Goal: Task Accomplishment & Management: Complete application form

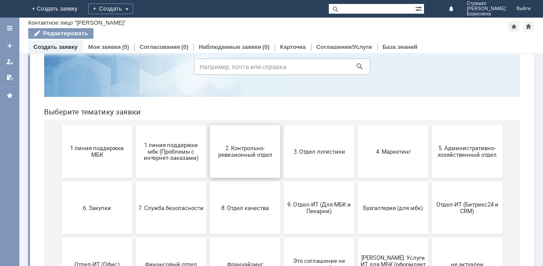
scroll to position [88, 0]
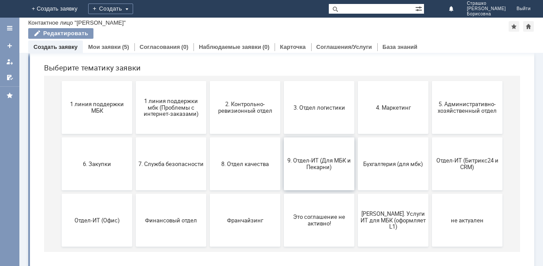
click at [307, 163] on span "9. Отдел-ИТ (Для МБК и Пекарни)" at bounding box center [319, 163] width 65 height 13
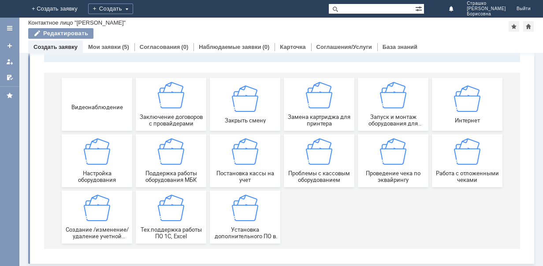
scroll to position [94, 0]
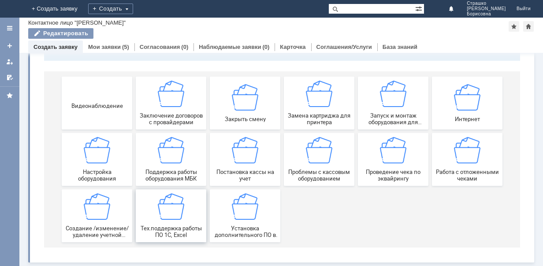
click at [161, 204] on img at bounding box center [171, 207] width 26 height 26
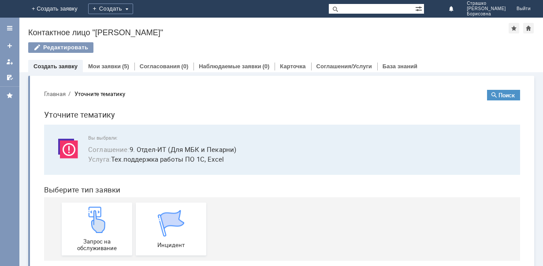
scroll to position [13, 0]
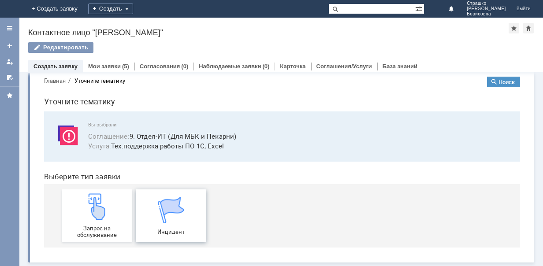
click at [175, 216] on div "Инцидент" at bounding box center [171, 216] width 65 height 38
click at [65, 64] on link "Создать заявку" at bounding box center [56, 66] width 44 height 7
click at [61, 65] on link "Создать заявку" at bounding box center [56, 66] width 44 height 7
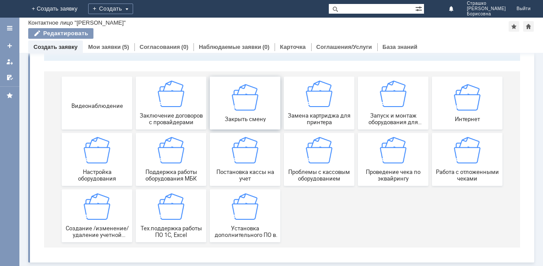
scroll to position [6, 0]
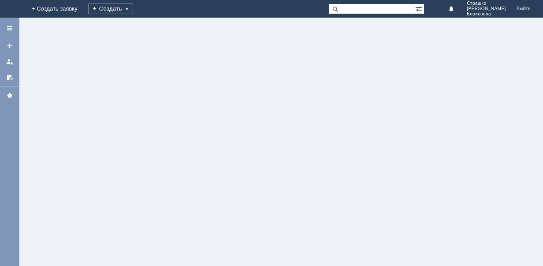
click at [162, 101] on div at bounding box center [281, 142] width 524 height 249
click at [135, 99] on div at bounding box center [281, 142] width 524 height 249
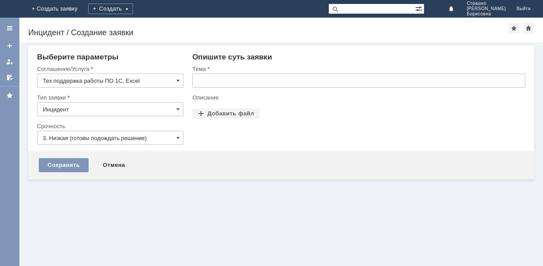
click at [221, 182] on div "Внимание! Выберите параметры Соглашение/Услуга Тех.поддержка работы ПО 1С, Exce…" at bounding box center [281, 112] width 524 height 141
click at [177, 136] on span at bounding box center [178, 138] width 4 height 7
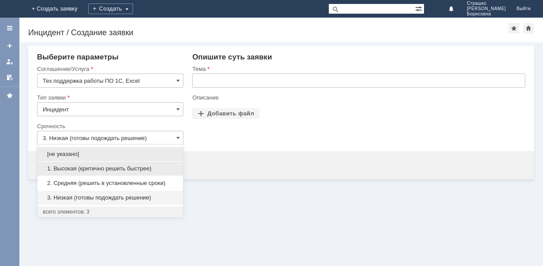
click at [96, 167] on span "1. Высокая (критично решить быстрее)" at bounding box center [110, 168] width 135 height 7
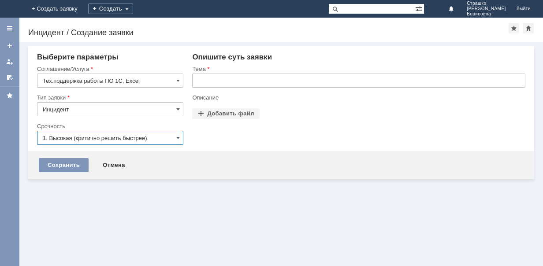
type input "1. Высокая (критично решить быстрее)"
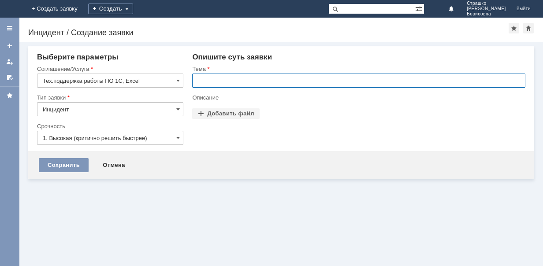
click at [232, 82] on input "text" at bounding box center [359, 81] width 334 height 14
type input "висит 1С"
click at [225, 151] on div "Опишите суть заявки Тема висит 1С Описание Прикрепить файлы Добавить файл Перет…" at bounding box center [355, 102] width 342 height 98
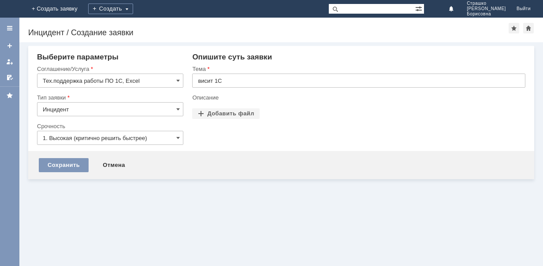
click at [238, 132] on div "Опишите суть заявки Тема висит 1С Описание Прикрепить файлы Добавить файл Перет…" at bounding box center [355, 102] width 342 height 98
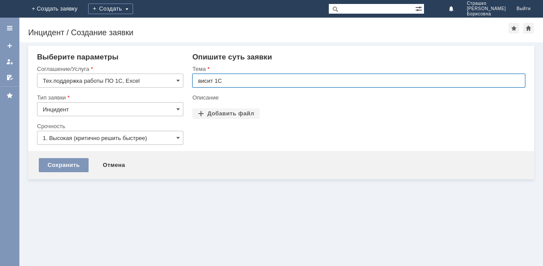
drag, startPoint x: 267, startPoint y: 76, endPoint x: 263, endPoint y: 99, distance: 23.8
click at [267, 77] on input "висит 1С" at bounding box center [359, 81] width 334 height 14
click at [252, 123] on div "Прикрепить файлы Добавить файл Перетащите файлы сюда" at bounding box center [359, 118] width 334 height 19
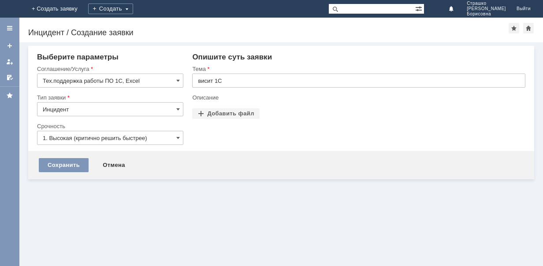
click at [243, 131] on div "Опишите суть заявки Тема висит 1С Описание Прикрепить файлы Добавить файл Перет…" at bounding box center [355, 102] width 342 height 98
click at [218, 141] on div "Опишите суть заявки Тема висит 1С Описание Прикрепить файлы Добавить файл Перет…" at bounding box center [355, 102] width 342 height 98
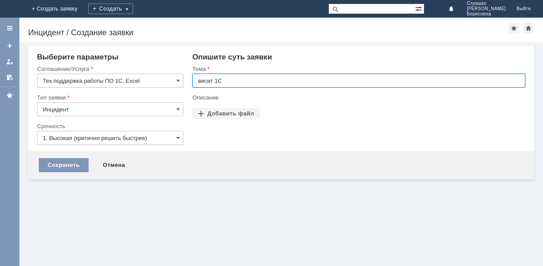
click at [265, 79] on input "висит 1С" at bounding box center [359, 81] width 334 height 14
click at [264, 81] on input "висит 1С" at bounding box center [359, 81] width 334 height 14
click at [225, 79] on input "висит 1С" at bounding box center [359, 81] width 334 height 14
click at [228, 82] on input "висит 1С" at bounding box center [359, 81] width 334 height 14
click at [242, 154] on div "Сохранить Отмена" at bounding box center [281, 165] width 506 height 28
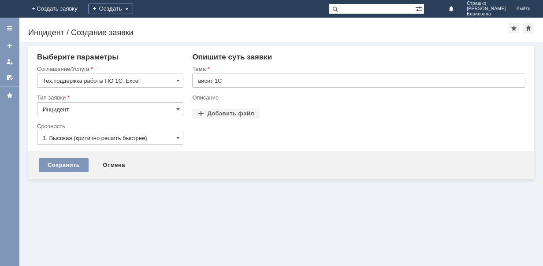
drag, startPoint x: 220, startPoint y: 195, endPoint x: 203, endPoint y: 196, distance: 17.2
click at [220, 195] on div "Внимание! Выберите параметры Соглашение/Услуга Тех.поддержка работы ПО 1С, Exce…" at bounding box center [281, 154] width 524 height 224
click at [229, 148] on div "Опишите суть заявки Тема висит 1С Описание Прикрепить файлы Добавить файл Перет…" at bounding box center [355, 102] width 342 height 98
click at [247, 141] on div "Опишите суть заявки Тема висит 1С Описание Прикрепить файлы Добавить файл Перет…" at bounding box center [355, 102] width 342 height 98
click at [178, 110] on span at bounding box center [178, 109] width 4 height 7
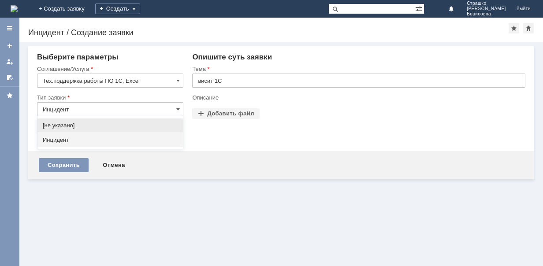
click at [150, 112] on input "Инцидент" at bounding box center [110, 109] width 146 height 14
click at [70, 138] on span "Инцидент" at bounding box center [110, 140] width 135 height 7
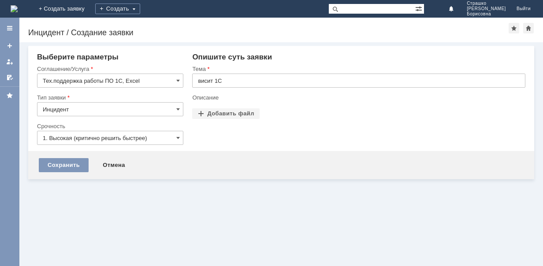
type input "Инцидент"
click at [185, 219] on div "Внимание! Выберите параметры Соглашение/Услуга Тех.поддержка работы ПО 1С, Exce…" at bounding box center [281, 154] width 524 height 224
click at [234, 135] on div "Опишите суть заявки Тема висит 1С Описание Прикрепить файлы Добавить файл Перет…" at bounding box center [355, 102] width 342 height 98
click at [156, 212] on div "Внимание! Выберите параметры Соглашение/Услуга Тех.поддержка работы ПО 1С, Exce…" at bounding box center [281, 154] width 524 height 224
click at [243, 79] on input "висит 1С" at bounding box center [359, 81] width 334 height 14
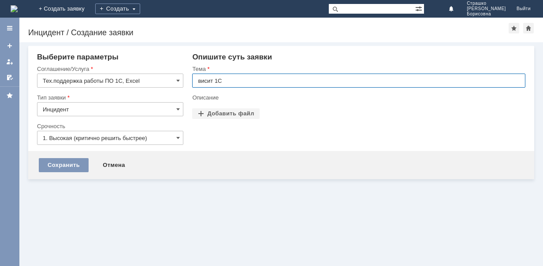
click at [243, 79] on input "висит 1С" at bounding box center [359, 81] width 334 height 14
type input "висит 1С, интернет в магазине есть! Касса сильно тормозит"
click at [63, 165] on div "Сохранить" at bounding box center [64, 165] width 50 height 14
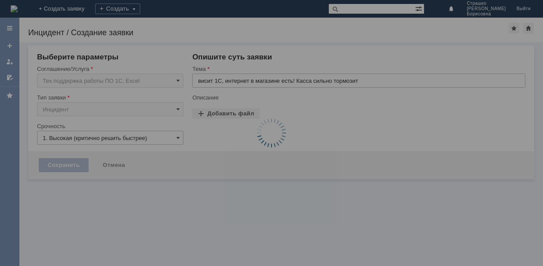
click at [322, 80] on div at bounding box center [271, 133] width 543 height 266
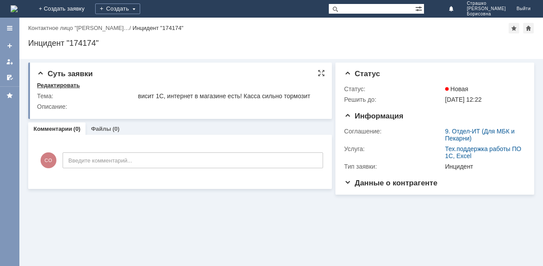
click at [67, 82] on div "Редактировать" at bounding box center [58, 85] width 43 height 7
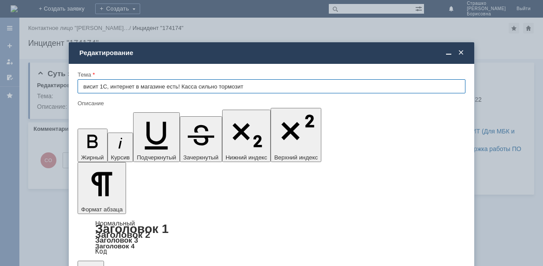
click at [256, 86] on input "висит 1С, интернет в магазине есть! Касса сильно тормозит" at bounding box center [272, 86] width 388 height 14
click at [167, 86] on input "висит 1С, интернет в магазине есть! Касса сильно тормозит" at bounding box center [272, 86] width 388 height 14
type input "висит 1С, интернет в магазине Саратов 2, интернет есть! Касса сильно тормозит"
